Goal: Task Accomplishment & Management: Use online tool/utility

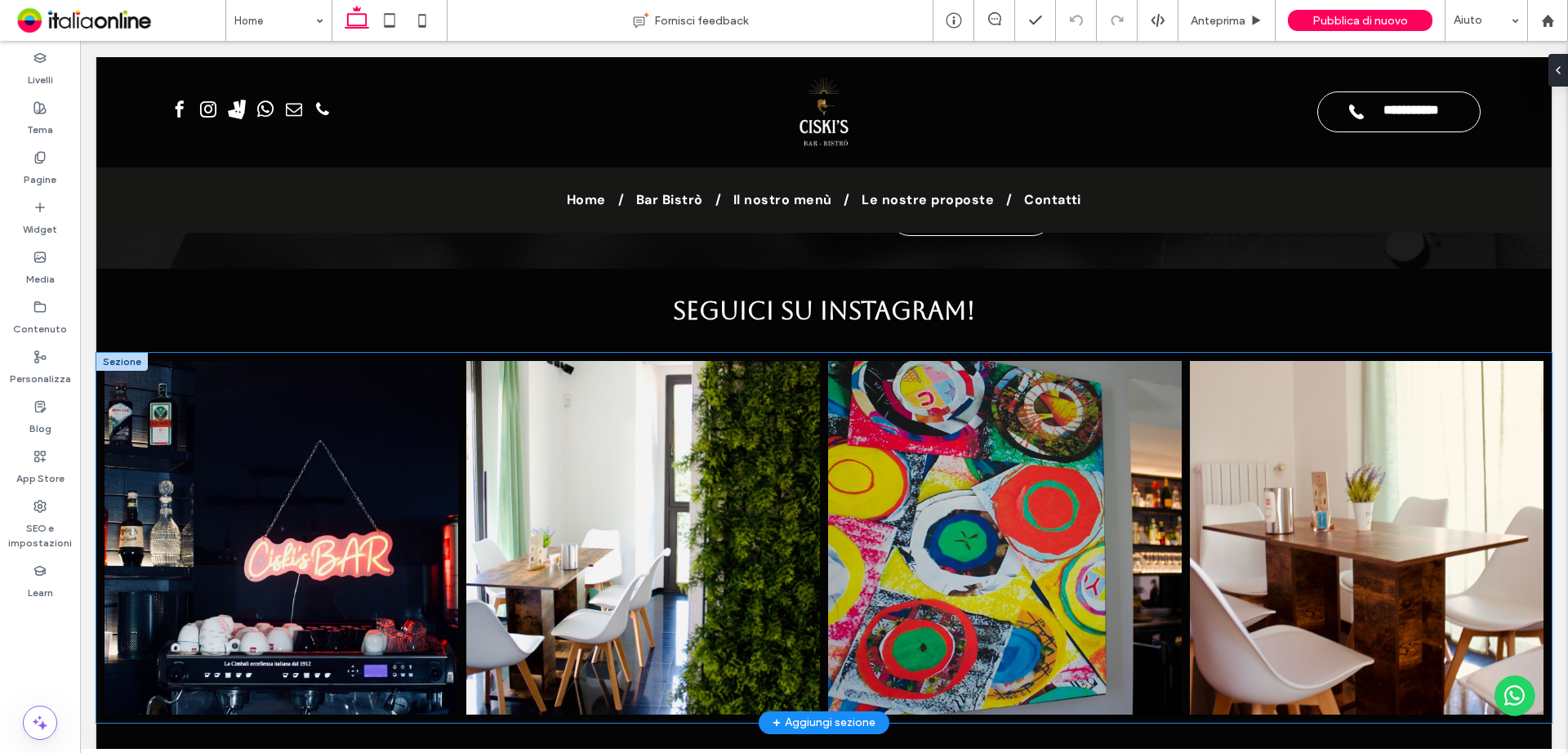
scroll to position [3675, 0]
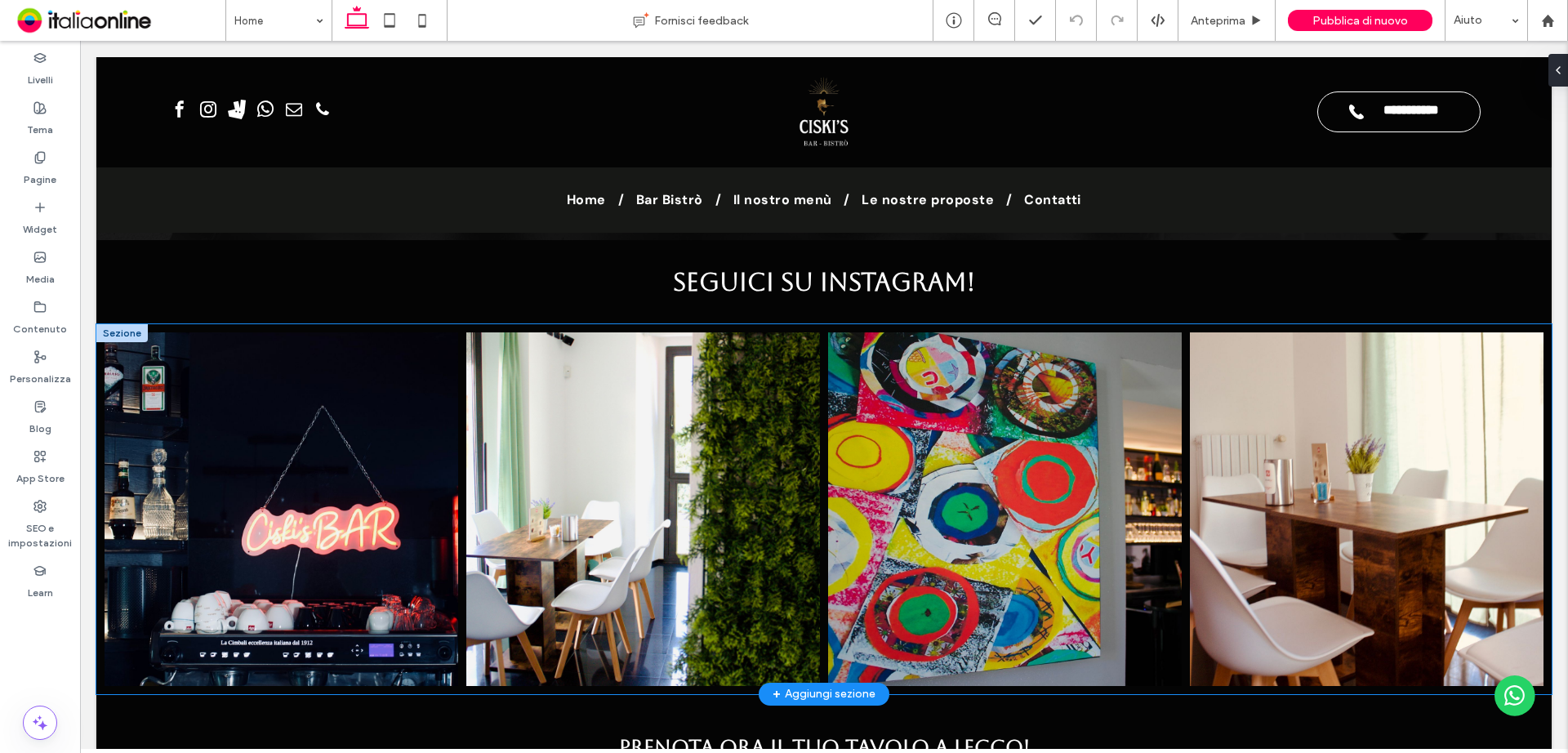
drag, startPoint x: 392, startPoint y: 444, endPoint x: 411, endPoint y: 442, distance: 19.1
click at [392, 444] on link at bounding box center [282, 509] width 375 height 375
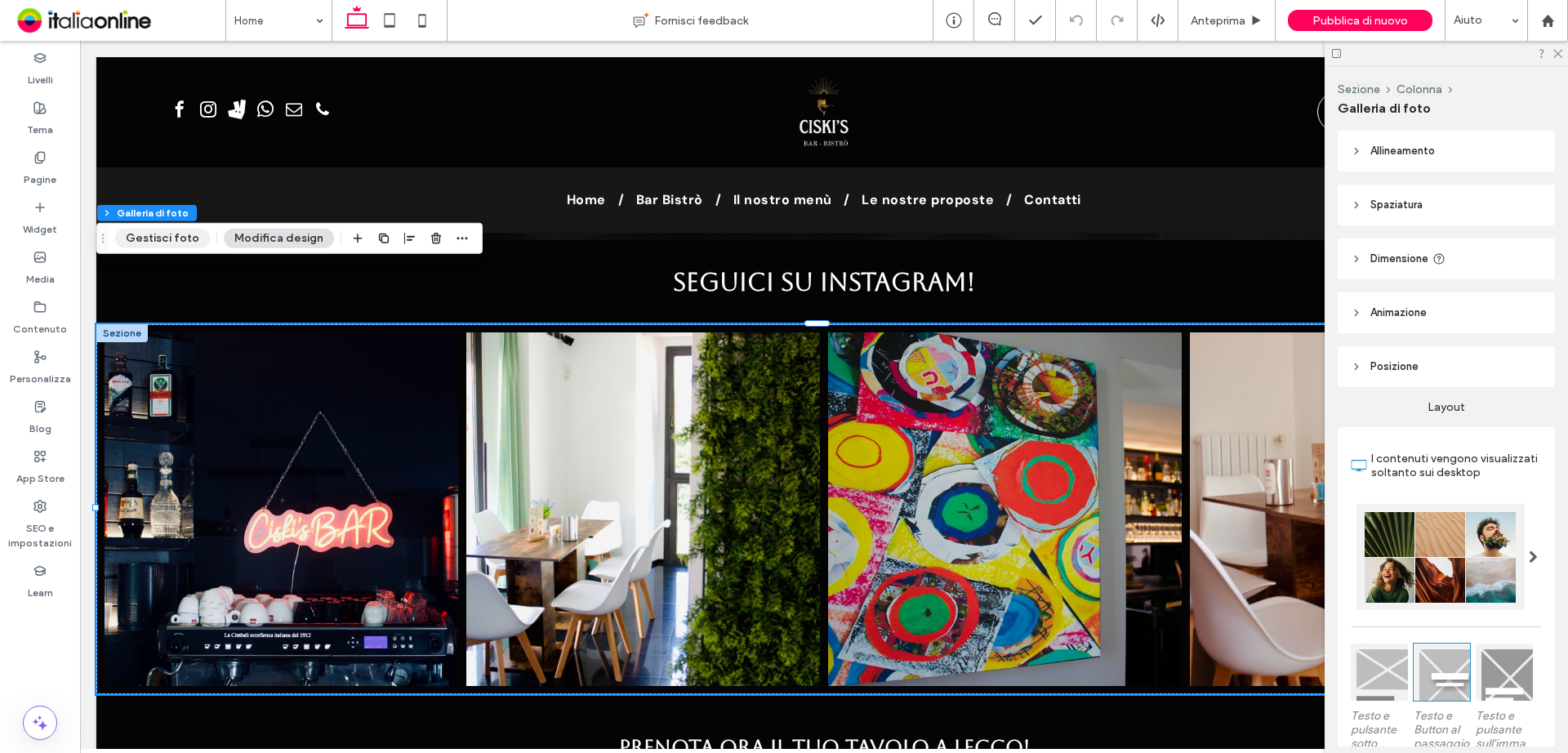
drag, startPoint x: 183, startPoint y: 238, endPoint x: 290, endPoint y: 312, distance: 130.1
click at [183, 238] on button "Gestisci foto" at bounding box center [162, 238] width 95 height 19
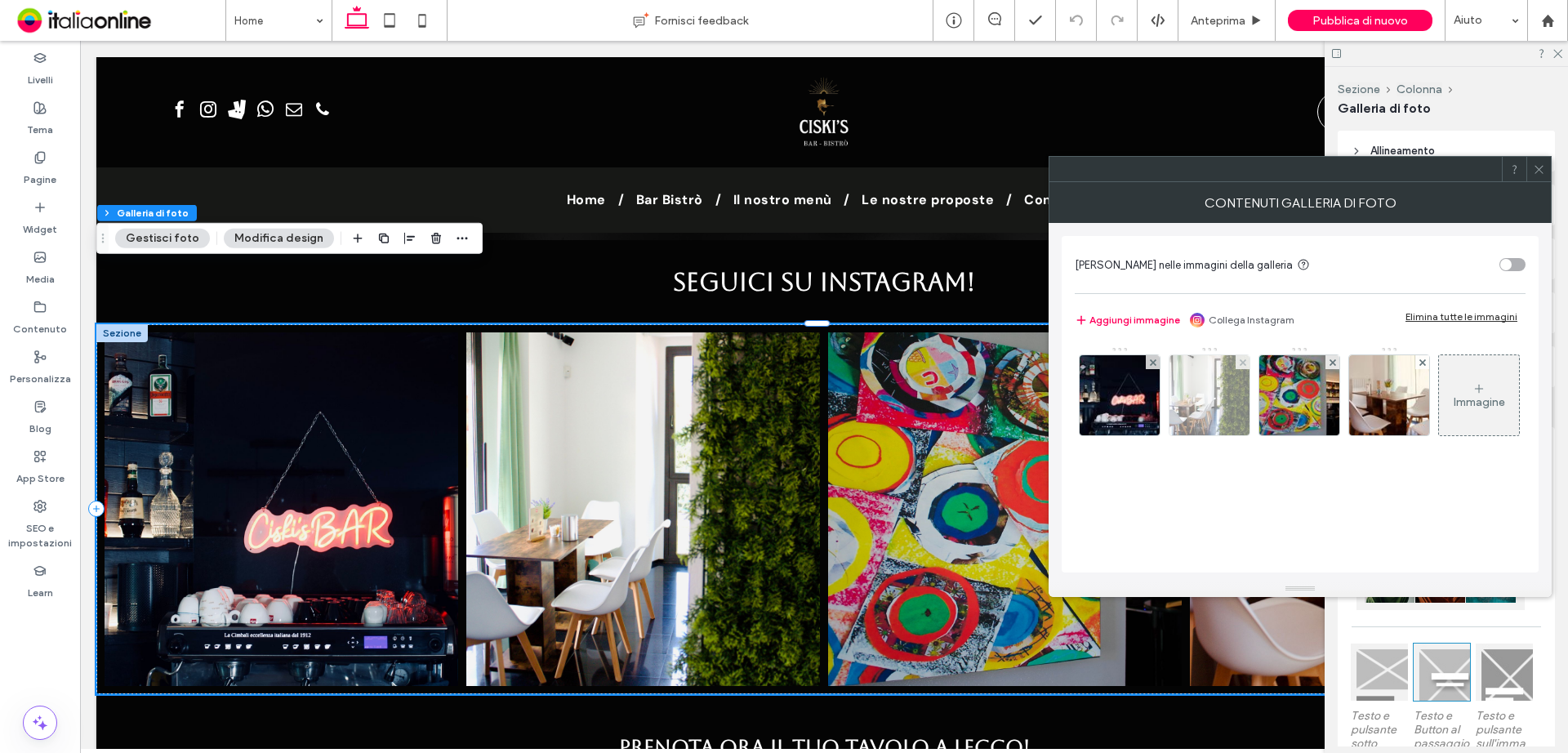
scroll to position [4, 0]
click at [1318, 314] on div "Aggiungi immagine Collega Instagram Elimina tutte le immagini" at bounding box center [1300, 320] width 451 height 19
click at [1282, 324] on link "Collega Instagram" at bounding box center [1252, 320] width 85 height 15
click at [1539, 171] on icon at bounding box center [1539, 169] width 12 height 12
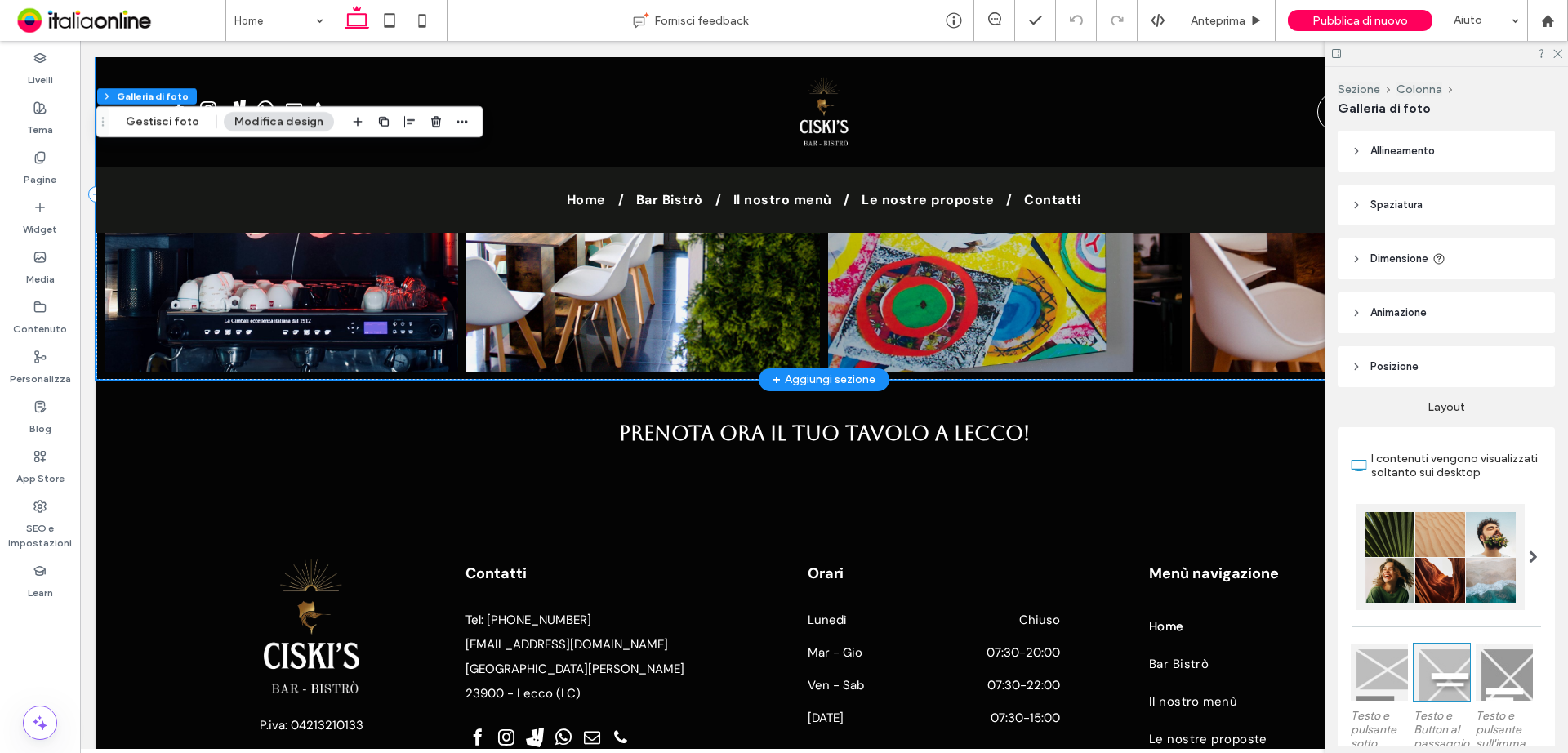
scroll to position [4002, 0]
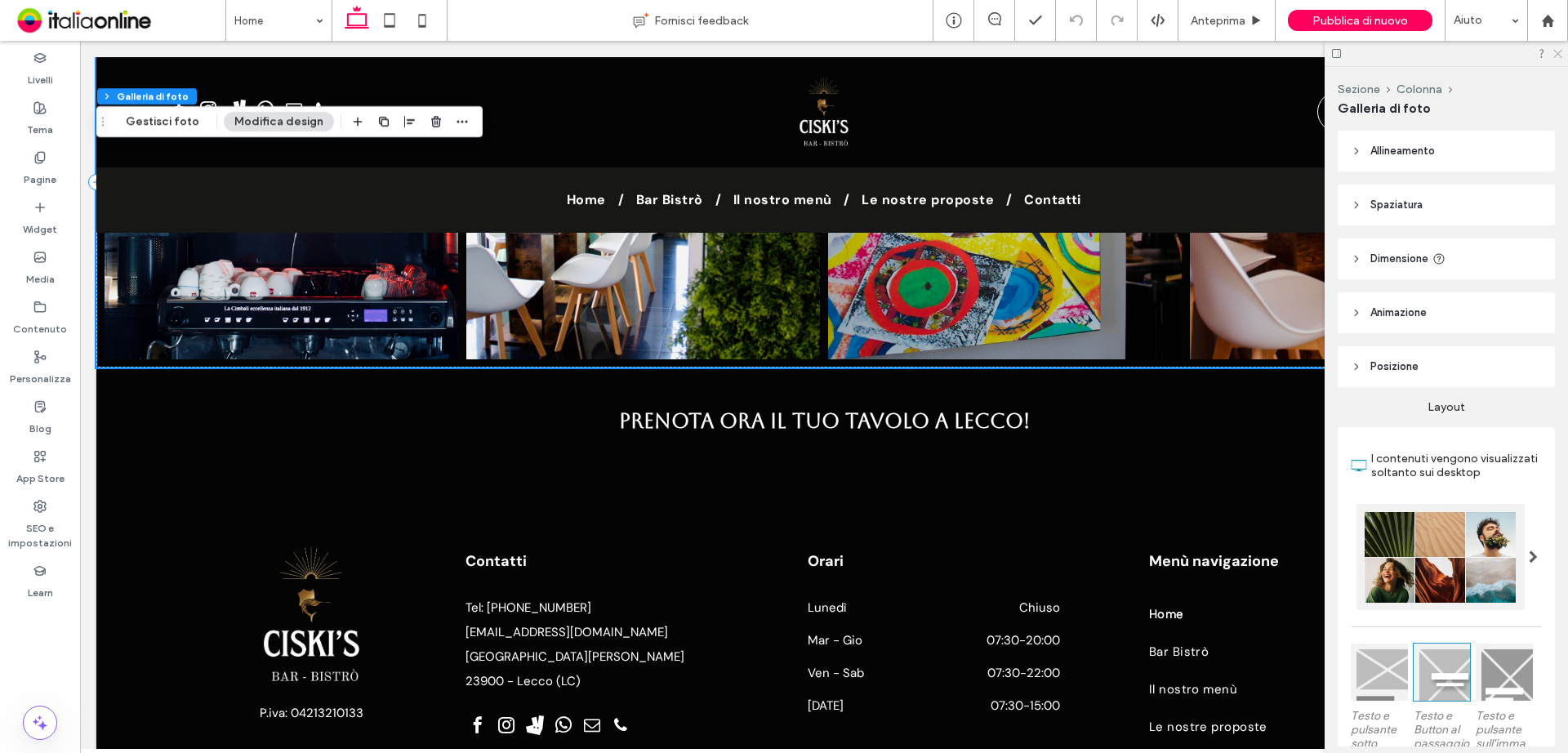
click at [1561, 51] on use at bounding box center [1558, 54] width 9 height 9
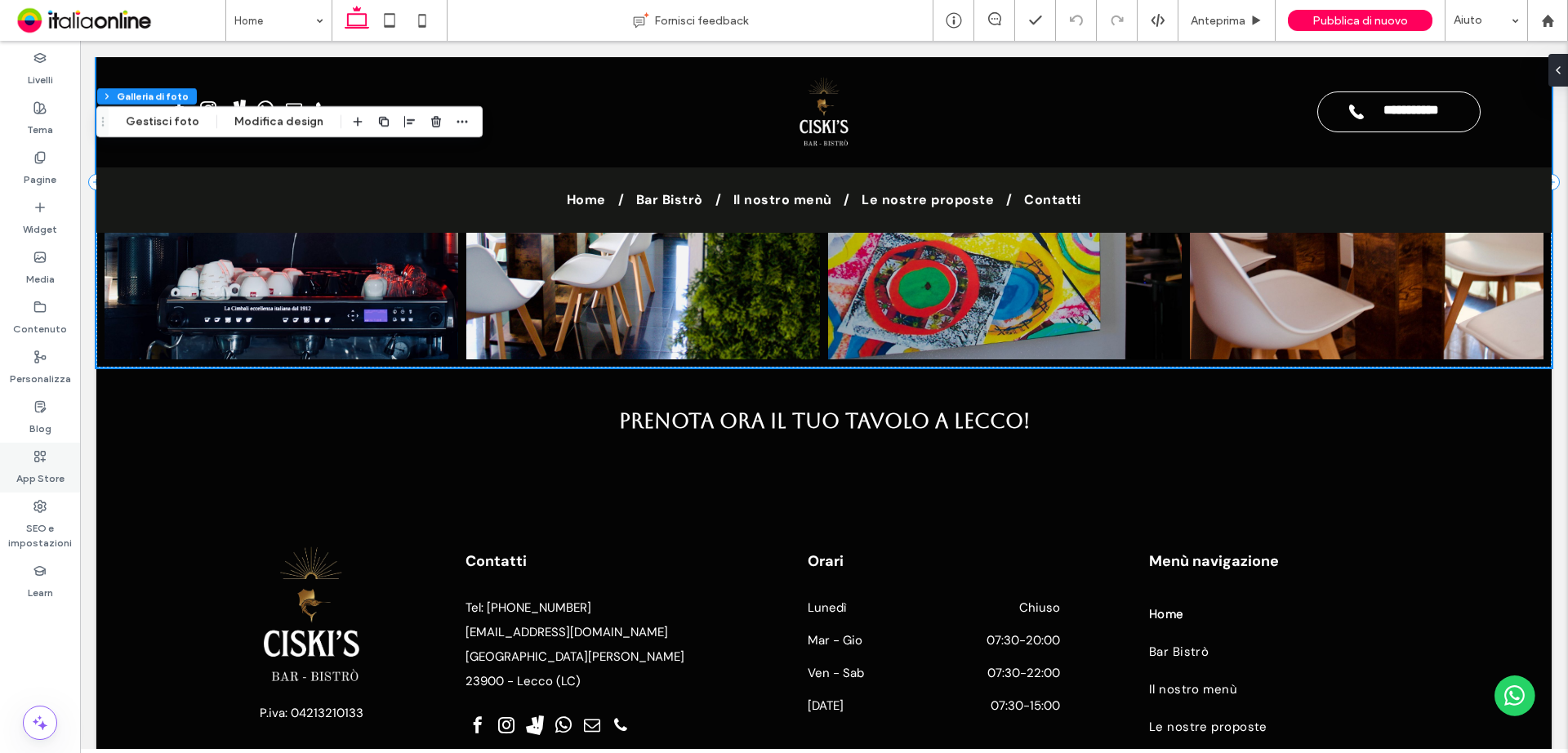
click at [34, 490] on div "App Store" at bounding box center [40, 467] width 80 height 50
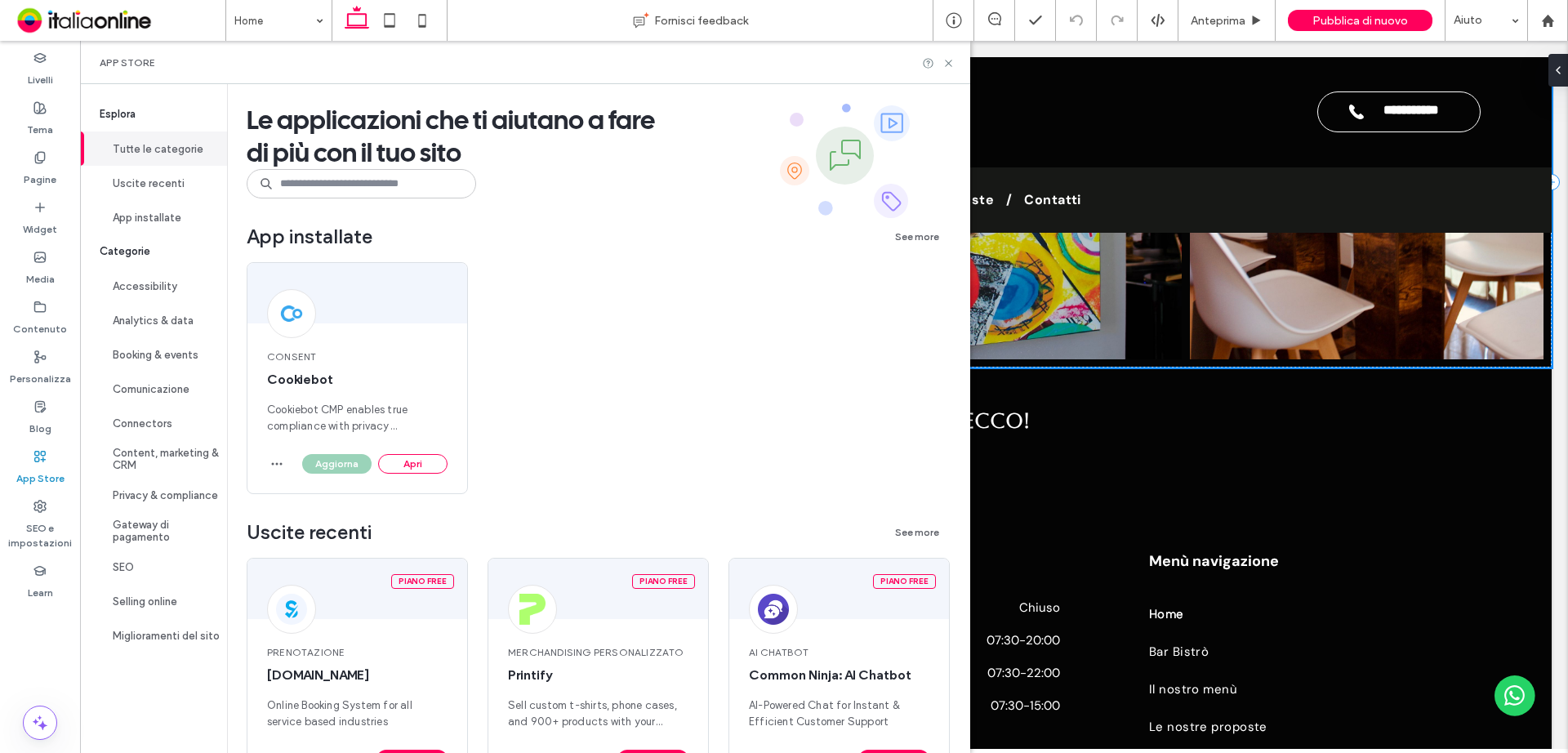
drag, startPoint x: 969, startPoint y: 60, endPoint x: 869, endPoint y: 53, distance: 100.2
click at [969, 61] on div "App Store" at bounding box center [526, 63] width 891 height 44
drag, startPoint x: 879, startPoint y: 25, endPoint x: 960, endPoint y: 67, distance: 91.2
click at [955, 67] on icon at bounding box center [949, 64] width 12 height 12
